Goal: Task Accomplishment & Management: Manage account settings

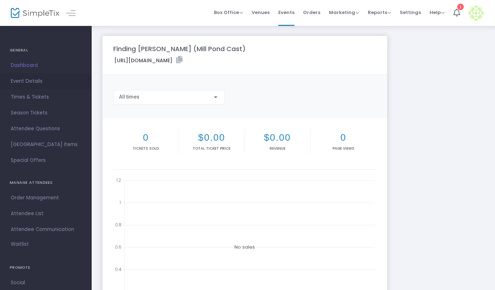
click at [36, 82] on span "Event Details" at bounding box center [46, 81] width 70 height 9
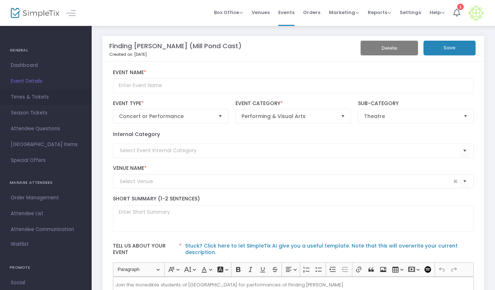
click at [43, 98] on span "Times & Tickets" at bounding box center [46, 96] width 70 height 9
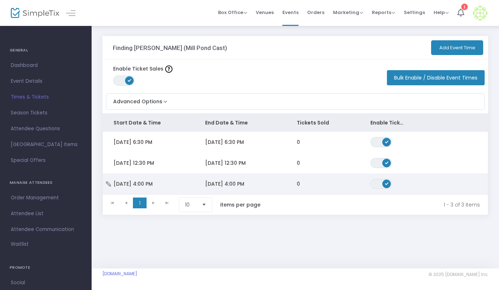
click at [153, 183] on span "Sun 11/16/2025 4:00 PM" at bounding box center [133, 183] width 39 height 7
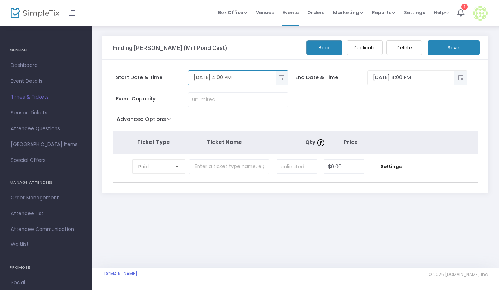
click at [204, 79] on input "11/16/2025 4:00 PM" at bounding box center [231, 78] width 87 height 12
type input "11/15/2025 4:00 PM"
click at [382, 79] on input "11/16/2025 4:00 PM" at bounding box center [411, 78] width 87 height 12
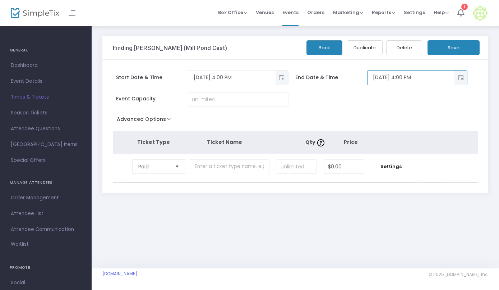
click at [402, 78] on input "11/15/2025 4:00 PM" at bounding box center [411, 78] width 87 height 12
type input "11/15/2025 5:00 PM"
click at [449, 51] on button "Save" at bounding box center [454, 47] width 52 height 15
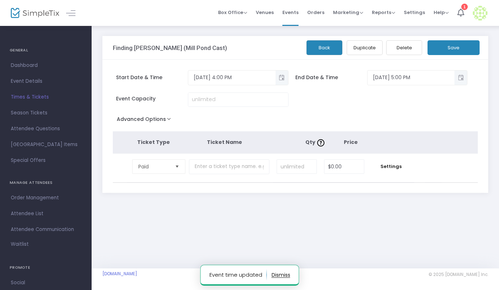
click at [332, 48] on button "Back" at bounding box center [325, 47] width 36 height 15
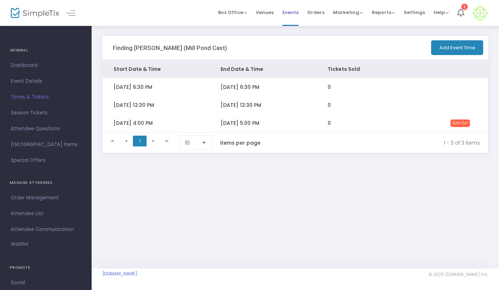
click at [293, 13] on span "Events" at bounding box center [290, 12] width 16 height 18
